Goal: Navigation & Orientation: Find specific page/section

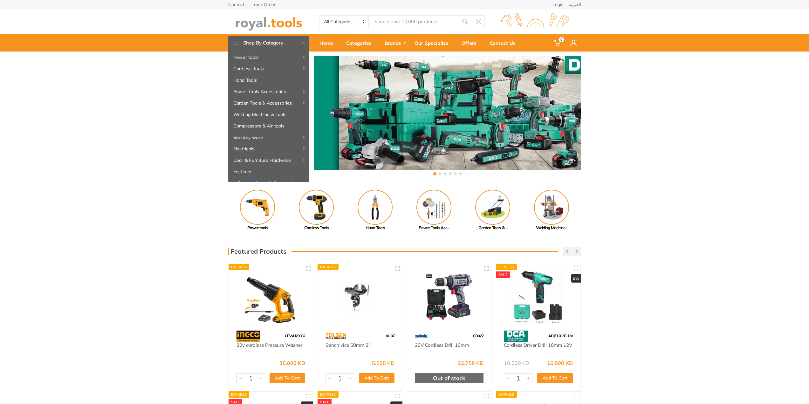
click at [91, 169] on div "‹ ›" at bounding box center [404, 117] width 809 height 130
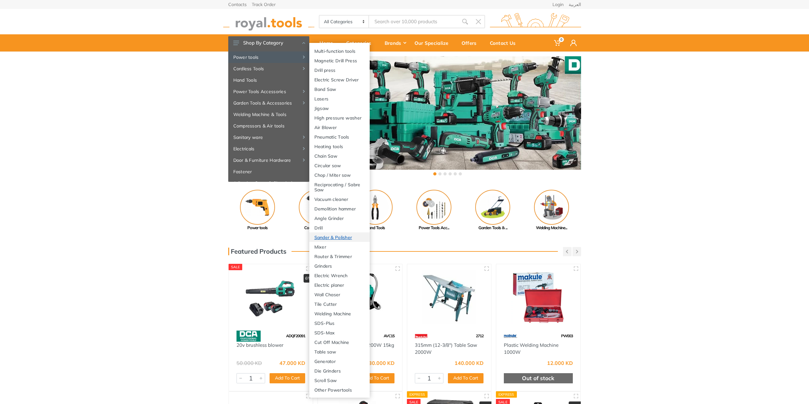
click at [340, 236] on link "Sander & Polisher" at bounding box center [339, 237] width 60 height 10
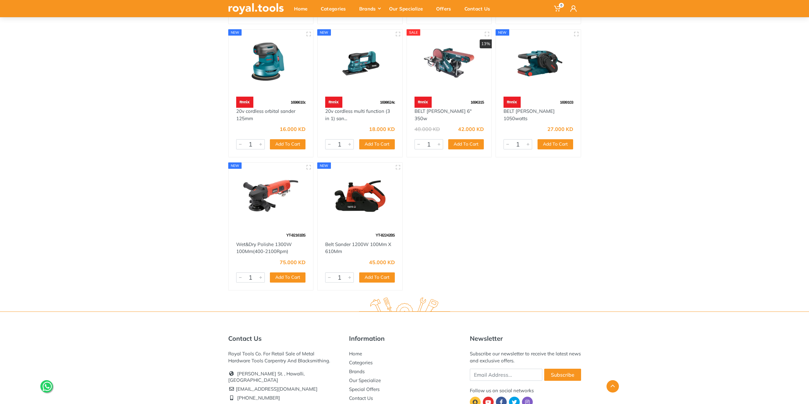
scroll to position [2608, 0]
